Goal: Task Accomplishment & Management: Manage account settings

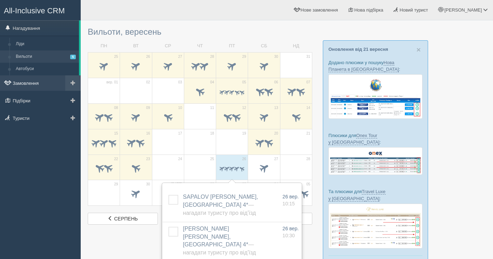
scroll to position [39, 0]
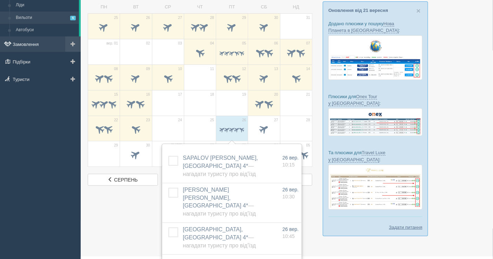
drag, startPoint x: 0, startPoint y: 0, endPoint x: 26, endPoint y: 45, distance: 51.4
click at [26, 45] on link "Замовлення" at bounding box center [40, 43] width 81 height 15
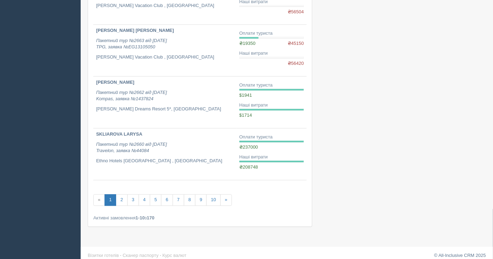
scroll to position [419, 0]
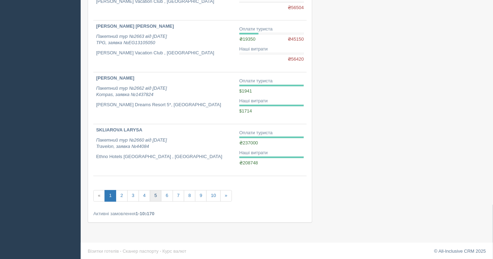
click at [152, 195] on link "5" at bounding box center [156, 197] width 12 height 12
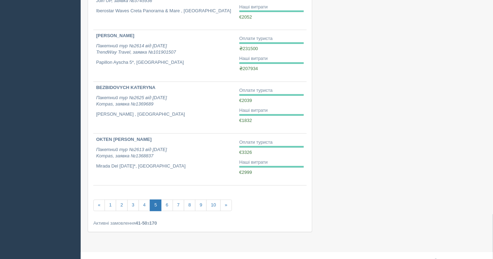
scroll to position [419, 0]
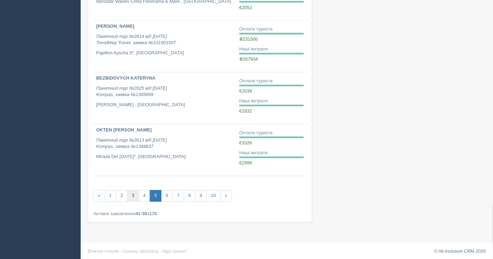
click at [135, 195] on link "3" at bounding box center [133, 197] width 12 height 12
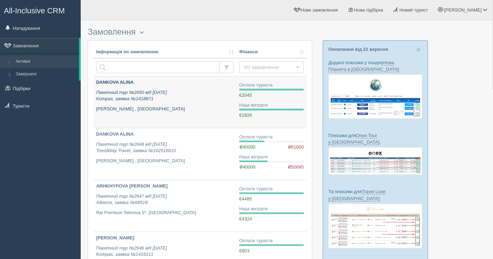
click at [161, 98] on p "Пакетний тур №2650 від 21.08.2025 Kompas, заявка №1418871" at bounding box center [165, 95] width 138 height 13
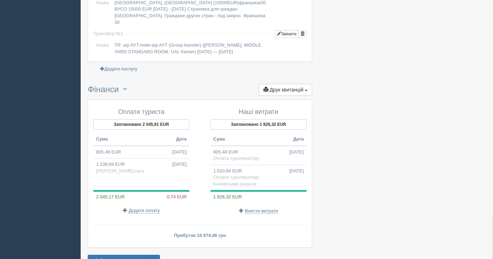
scroll to position [622, 0]
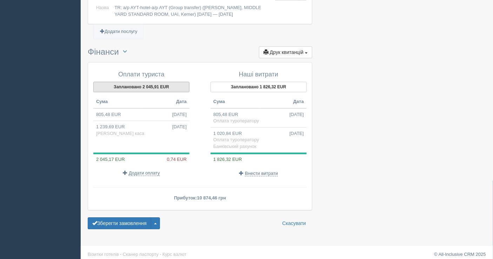
click at [131, 84] on button "Заплановано 2 045,91 EUR" at bounding box center [141, 87] width 96 height 11
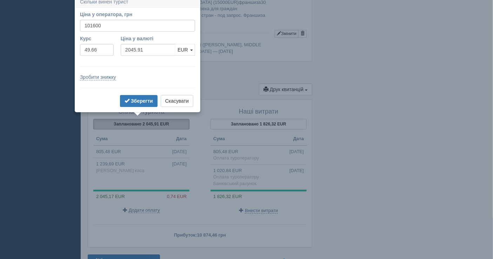
scroll to position [581, 0]
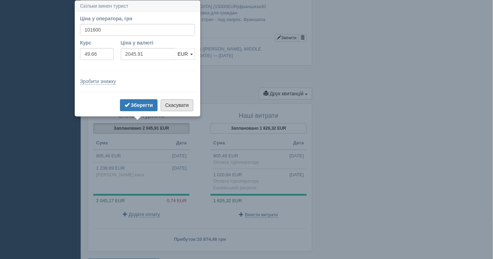
click at [171, 104] on button "Скасувати" at bounding box center [177, 105] width 33 height 12
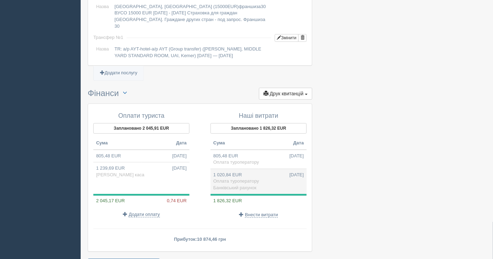
click at [237, 172] on td "1 020,84 EUR [DATE] Оплата туроператору Банківський рахунок" at bounding box center [259, 181] width 96 height 25
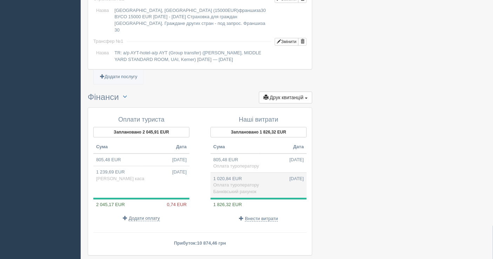
type input "50725.54"
type input "49.69"
select select "1598"
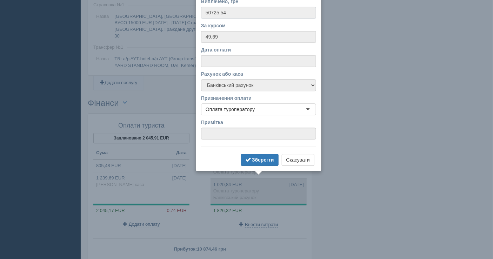
scroll to position [553, 0]
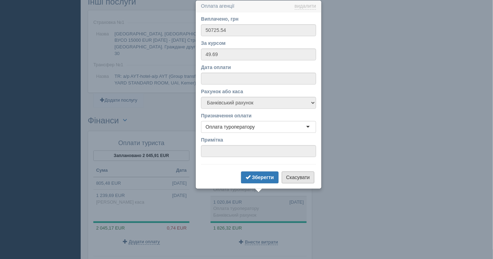
click at [292, 176] on button "Скасувати" at bounding box center [298, 178] width 33 height 12
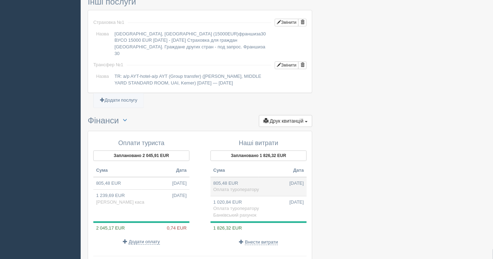
click at [261, 180] on td "805,48 EUR 21.08.2025 Оплата туроператору" at bounding box center [259, 186] width 96 height 19
type input "40000.14"
type input "49.66"
select select
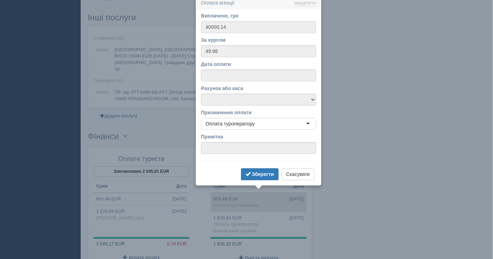
scroll to position [534, 0]
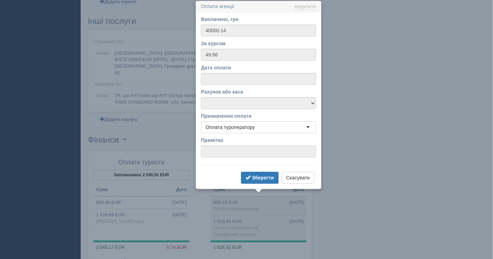
click at [246, 225] on span "Оплата туроператору" at bounding box center [236, 227] width 46 height 5
type input "50725.54"
type input "49.69"
select select "1598"
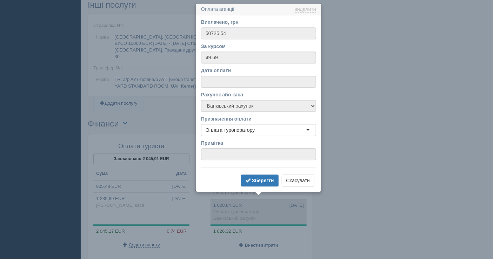
scroll to position [553, 0]
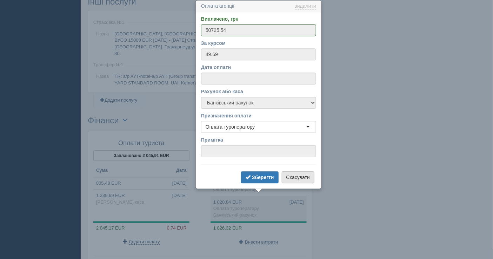
click at [284, 172] on button "Скасувати" at bounding box center [298, 178] width 33 height 12
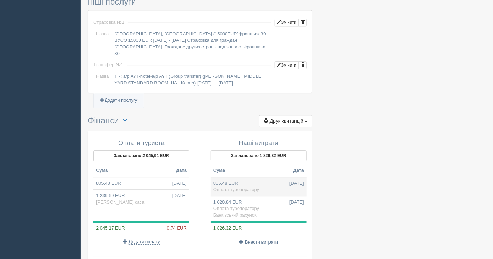
click at [247, 177] on td "805,48 EUR 21.08.2025 Оплата туроператору" at bounding box center [259, 186] width 96 height 19
type input "40000.14"
type input "49.66"
select select
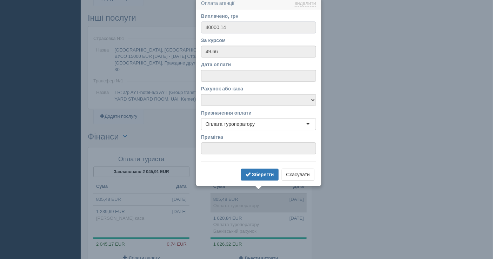
scroll to position [534, 0]
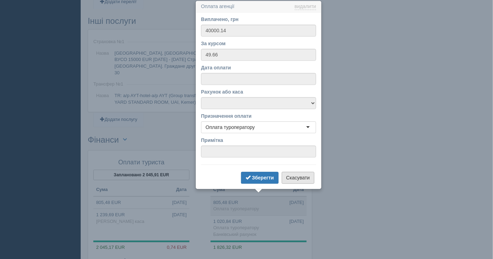
click at [302, 180] on button "Скасувати" at bounding box center [298, 178] width 33 height 12
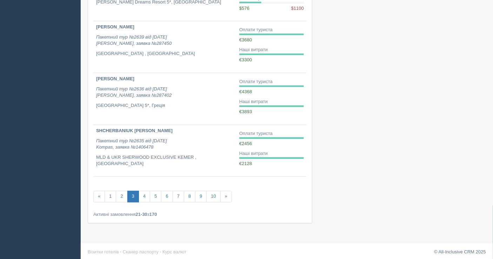
scroll to position [419, 0]
click at [176, 195] on link "7" at bounding box center [179, 197] width 12 height 12
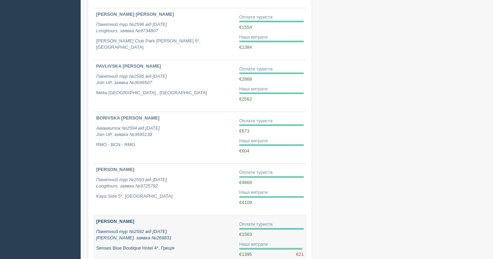
scroll to position [419, 0]
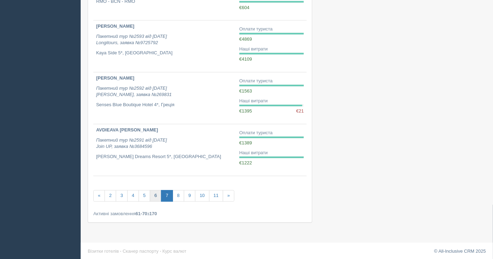
click at [155, 195] on link "6" at bounding box center [156, 197] width 12 height 12
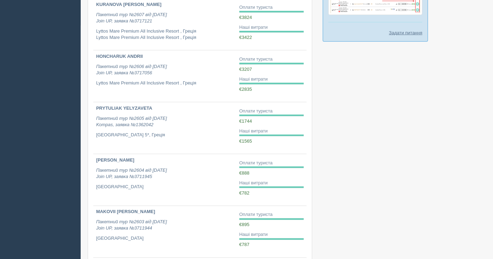
scroll to position [419, 0]
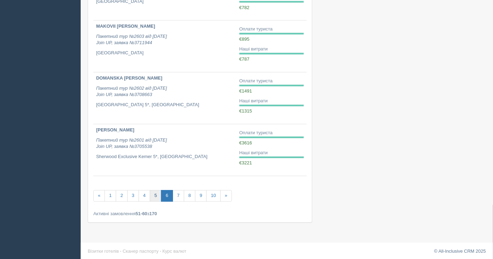
click at [151, 194] on link "5" at bounding box center [156, 197] width 12 height 12
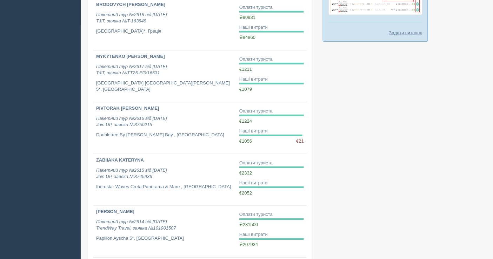
scroll to position [390, 0]
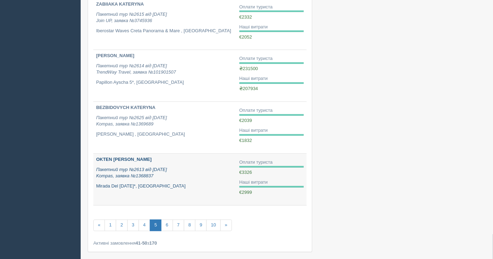
click at [132, 162] on div "OKTEN [PERSON_NAME] Пакетний тур №2613 від [DATE] Kompas, заявка №1368837 Mirad…" at bounding box center [165, 173] width 138 height 33
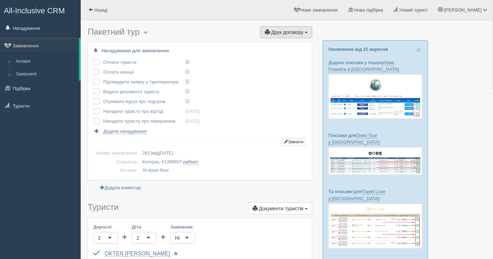
click at [283, 33] on span "Друк договору" at bounding box center [287, 32] width 32 height 6
click at [277, 46] on link "Kompas" at bounding box center [283, 45] width 55 height 12
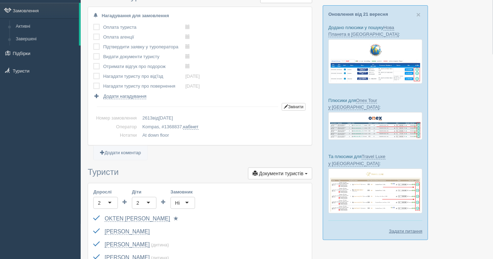
scroll to position [78, 0]
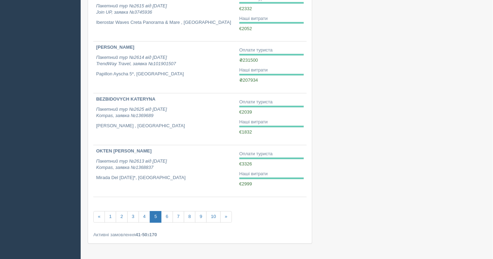
scroll to position [419, 0]
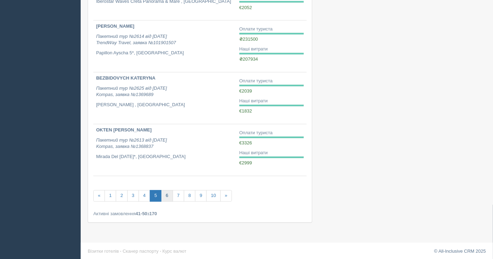
click at [164, 192] on link "6" at bounding box center [167, 197] width 12 height 12
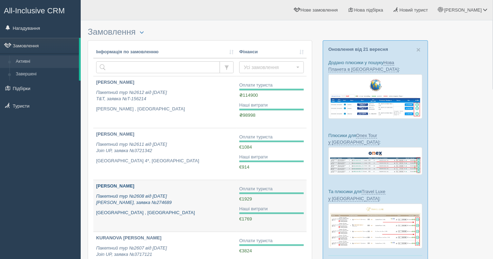
click at [148, 202] on p "Пакетний тур №2608 від [DATE] [PERSON_NAME], заявка №274689" at bounding box center [165, 199] width 138 height 13
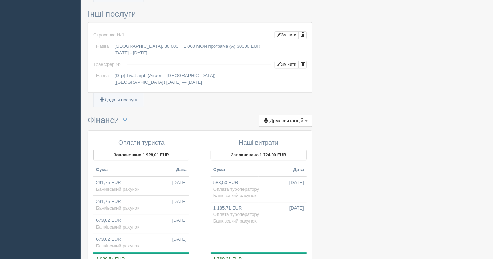
scroll to position [623, 0]
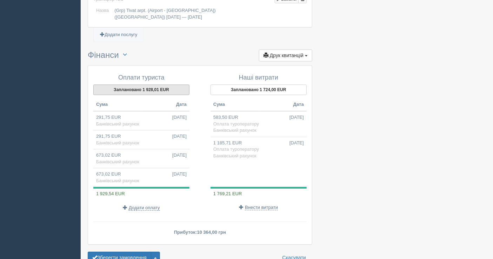
click at [140, 86] on button "Заплановано 1 928,01 EUR" at bounding box center [141, 90] width 96 height 11
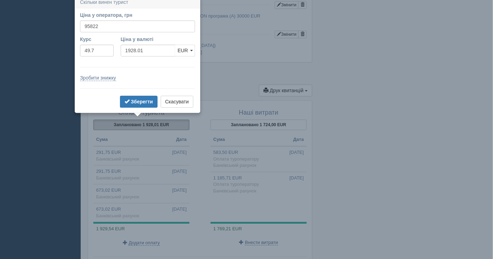
scroll to position [585, 0]
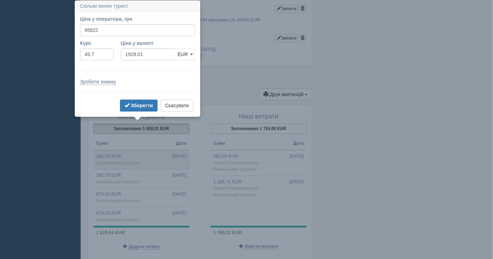
click at [147, 150] on td "291,75 EUR [DATE] Банківський рахунок" at bounding box center [141, 159] width 96 height 19
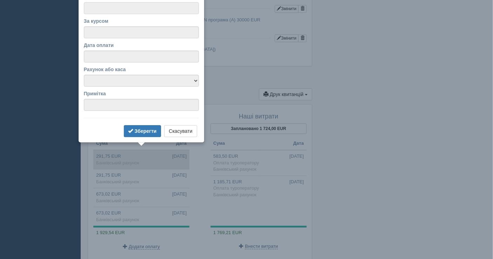
type input "14500.00"
type input "49.70"
select select "1598"
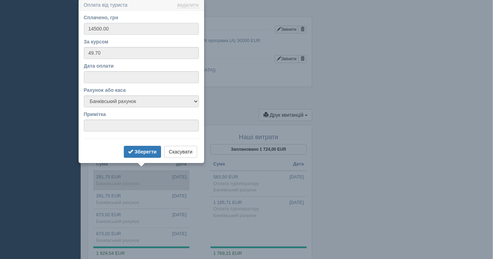
scroll to position [562, 0]
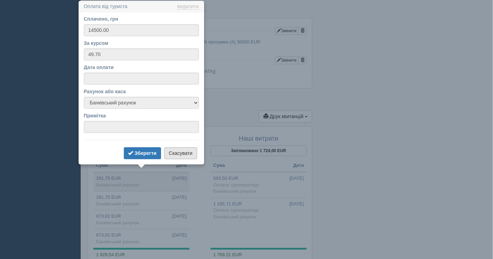
click at [171, 153] on button "Скасувати" at bounding box center [180, 153] width 33 height 12
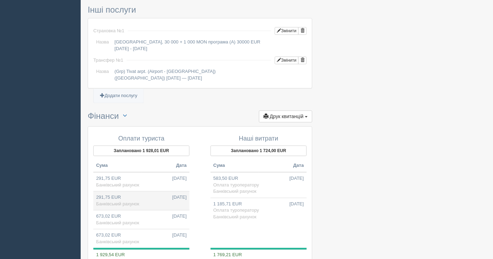
click at [144, 196] on td "291,75 EUR [DATE] Банківський рахунок" at bounding box center [141, 201] width 96 height 19
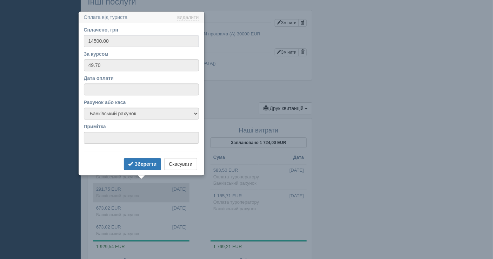
scroll to position [581, 0]
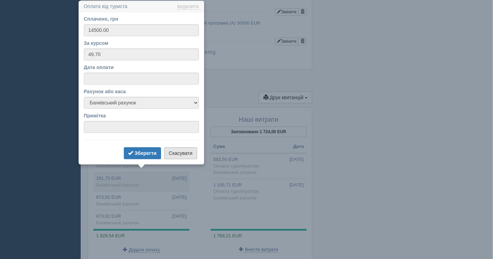
click at [174, 154] on button "Скасувати" at bounding box center [180, 153] width 33 height 12
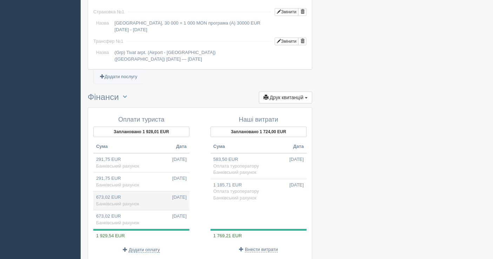
click at [128, 192] on td "673,02 EUR [DATE] Банківський рахунок" at bounding box center [141, 201] width 96 height 19
type input "33550.00"
type input "49.85"
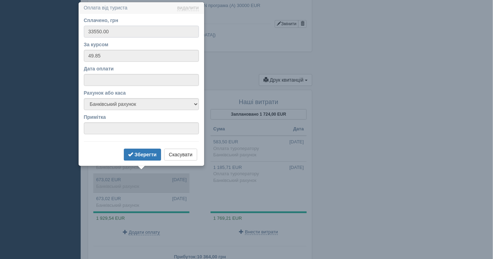
scroll to position [601, 0]
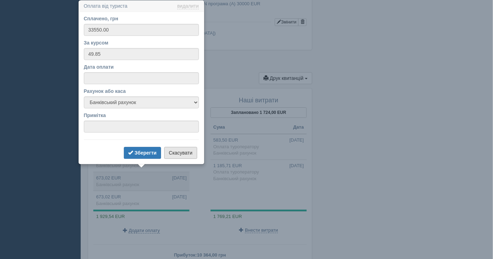
click at [184, 152] on button "Скасувати" at bounding box center [180, 153] width 33 height 12
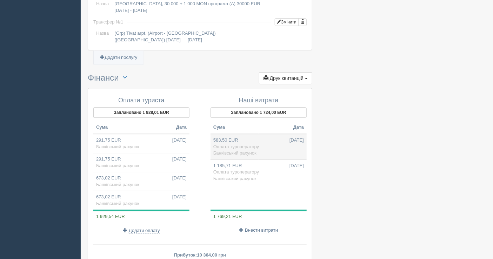
click at [250, 151] on span "Банківський рахунок" at bounding box center [234, 153] width 43 height 5
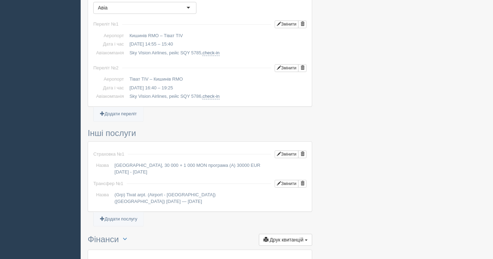
type input "29000.00"
type input "49.70"
select select "1598"
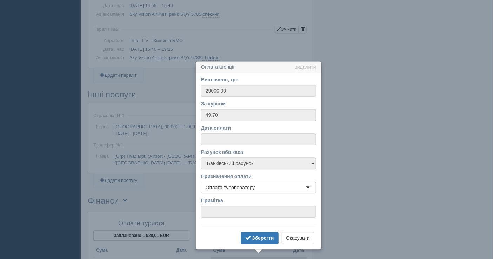
scroll to position [539, 0]
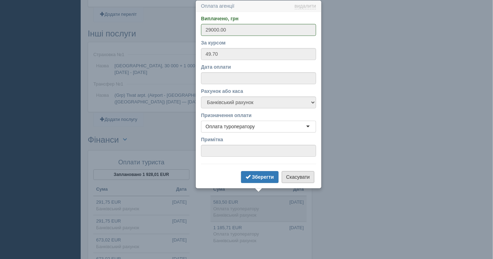
click at [297, 178] on button "Скасувати" at bounding box center [298, 177] width 33 height 12
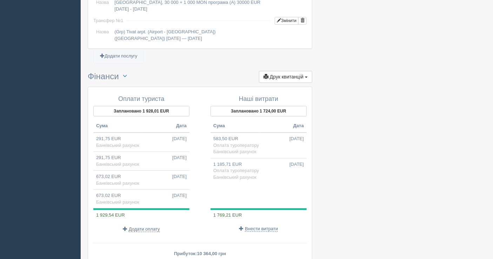
scroll to position [658, 0]
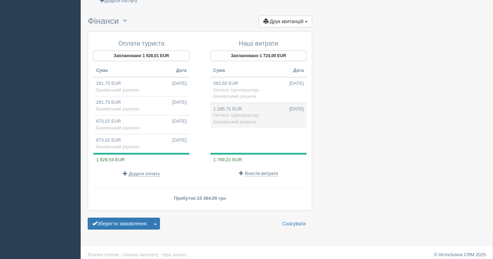
click at [239, 113] on span "Оплата туроператору" at bounding box center [236, 115] width 46 height 5
type input "56736.00"
type input "47.85"
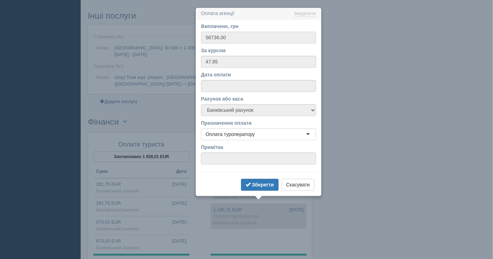
scroll to position [564, 0]
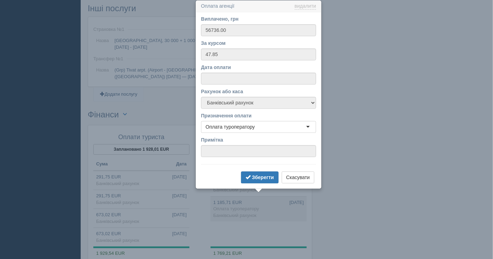
click at [302, 166] on form "Виплачено, грн 56736.00 За курсом 47.85 Дата оплати Рахунок або каса Банківськи…" at bounding box center [258, 100] width 115 height 170
click at [302, 176] on button "Скасувати" at bounding box center [298, 178] width 33 height 12
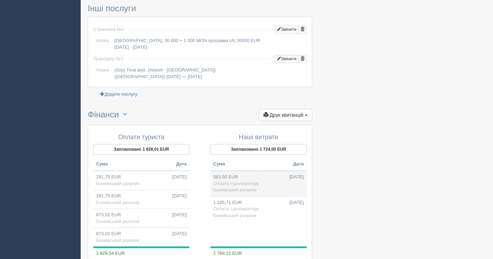
click at [261, 177] on td "583,50 EUR [DATE] Оплата туроператору Банківський рахунок" at bounding box center [259, 184] width 96 height 26
type input "29000.00"
type input "49.70"
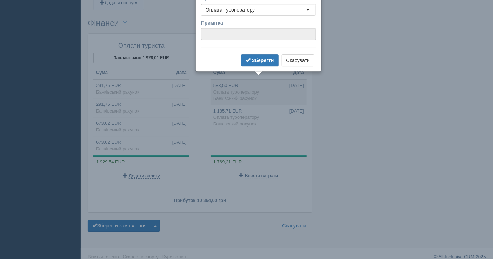
scroll to position [658, 0]
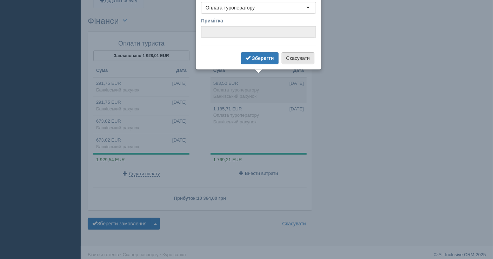
click at [299, 53] on button "Скасувати" at bounding box center [298, 58] width 33 height 12
